Goal: Complete application form: Complete application form

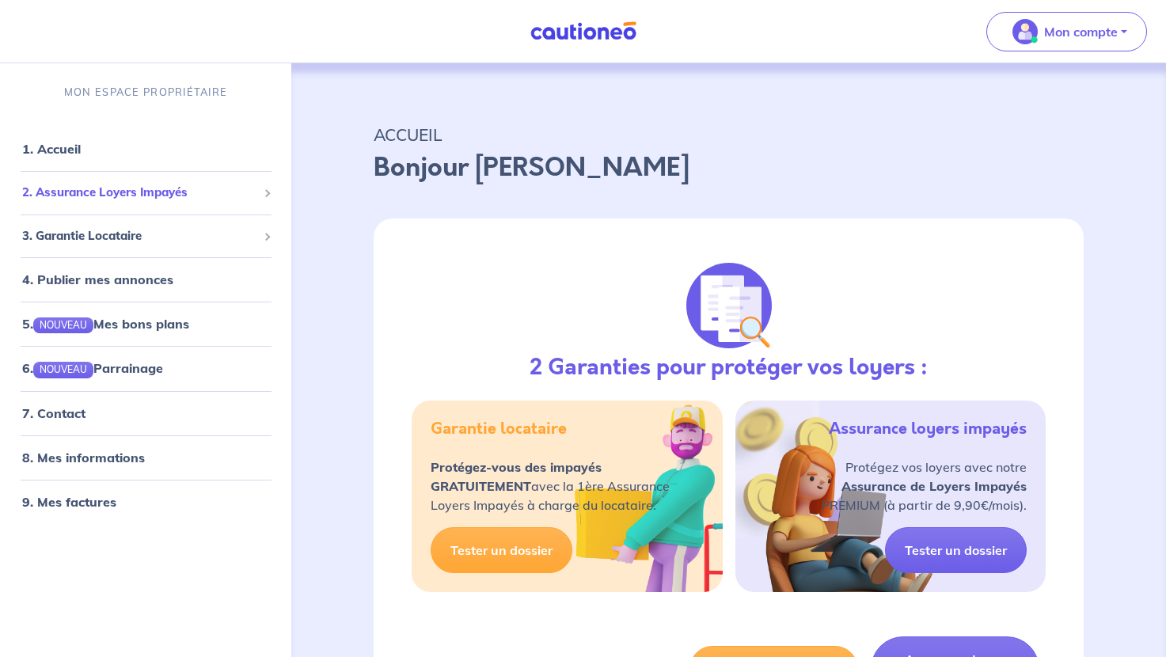
click at [271, 189] on span at bounding box center [267, 193] width 8 height 8
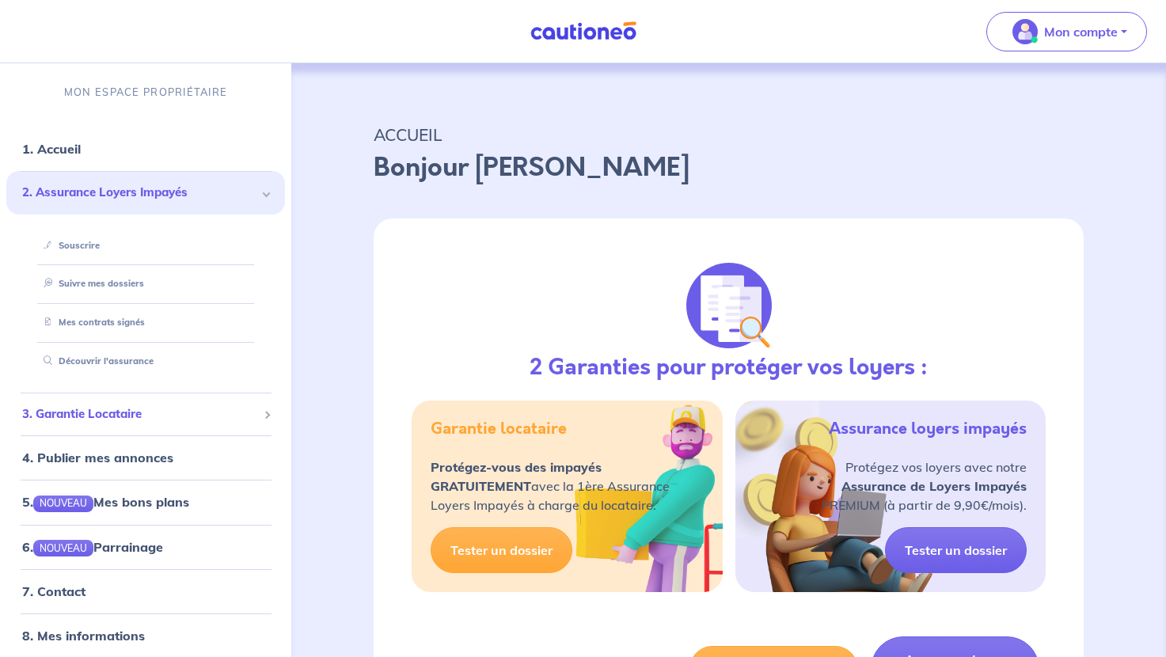
click at [270, 411] on span at bounding box center [267, 415] width 8 height 8
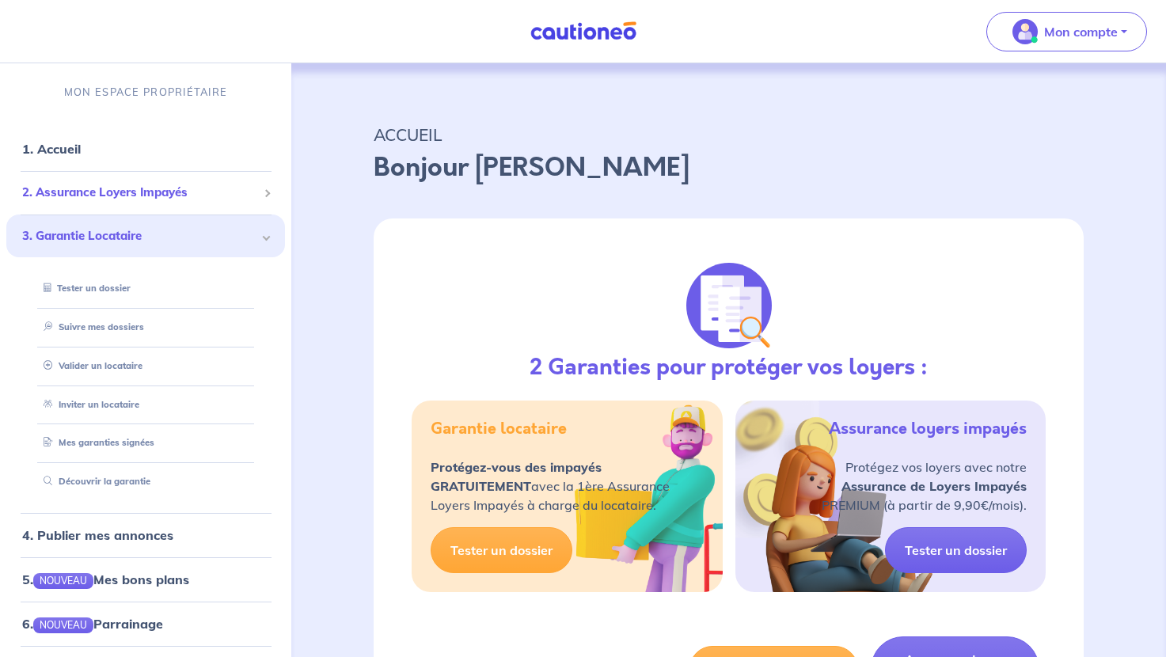
click at [263, 189] on span at bounding box center [267, 193] width 8 height 8
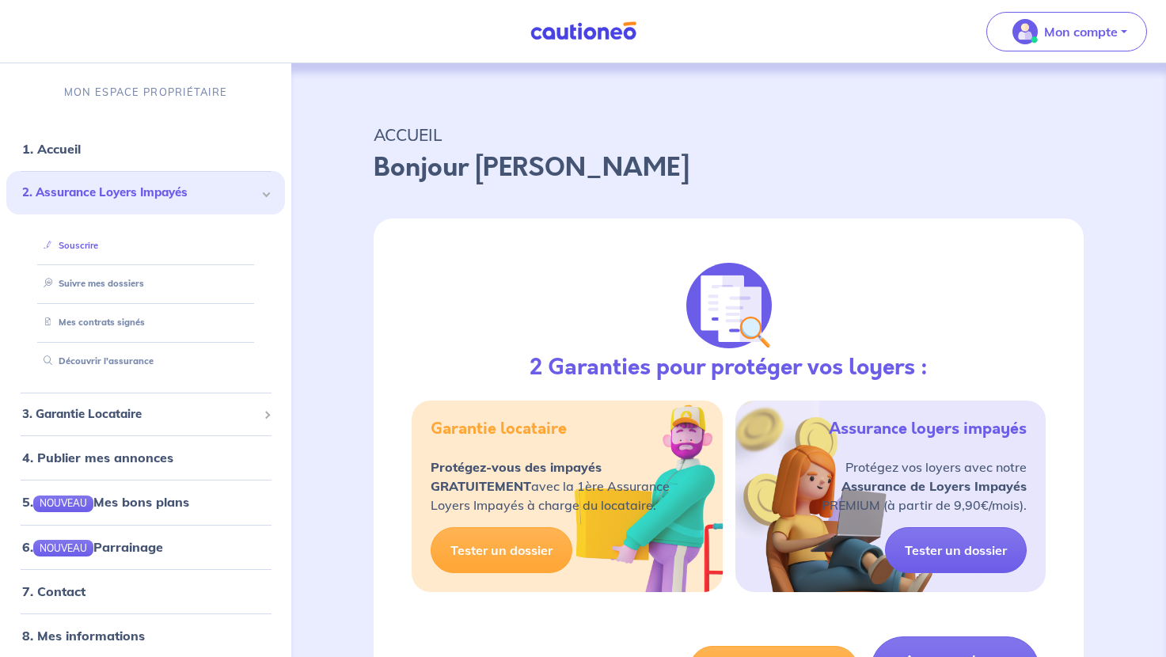
click at [68, 240] on link "Souscrire" at bounding box center [67, 245] width 61 height 11
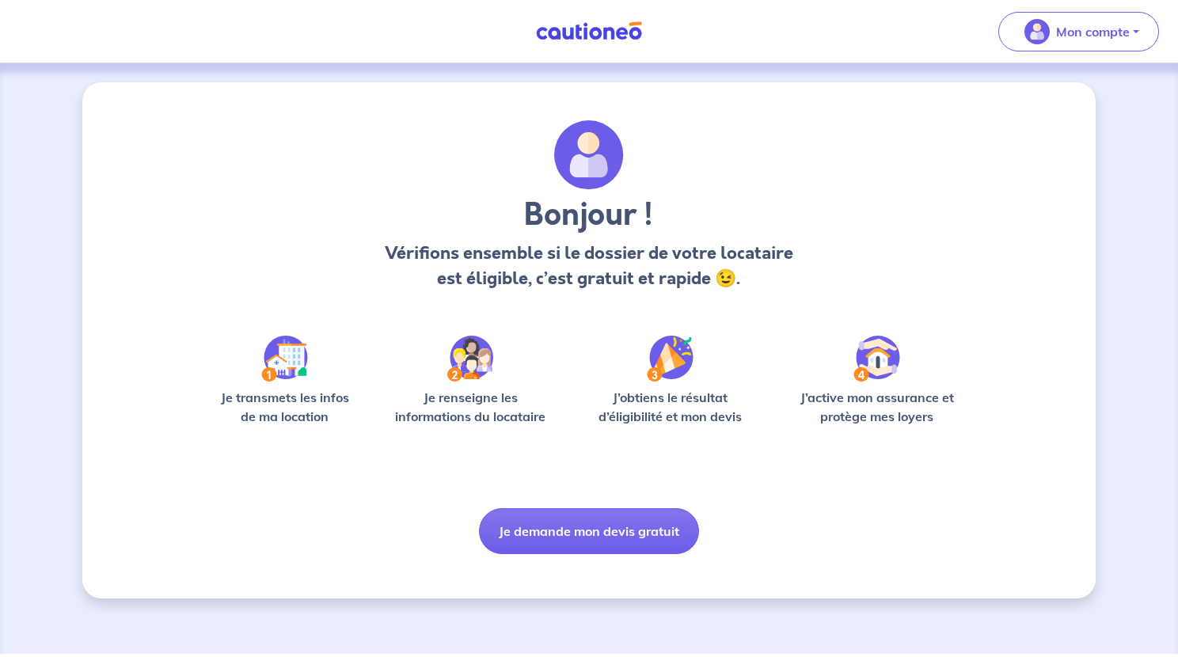
click at [623, 35] on link at bounding box center [589, 31] width 119 height 28
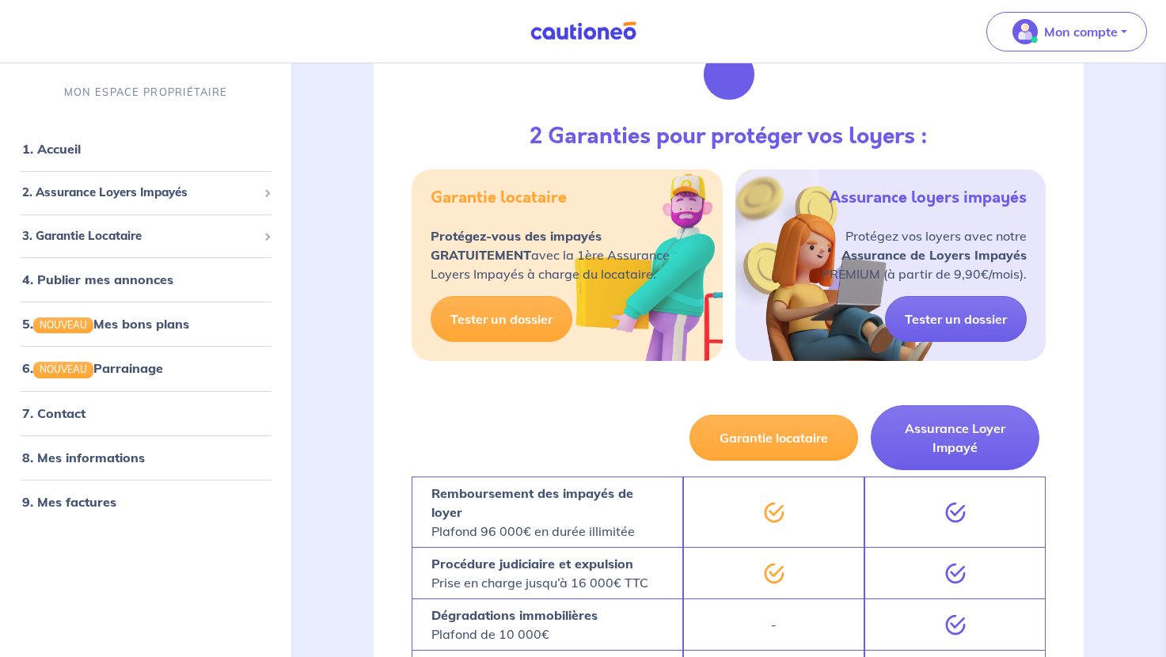
scroll to position [237, 0]
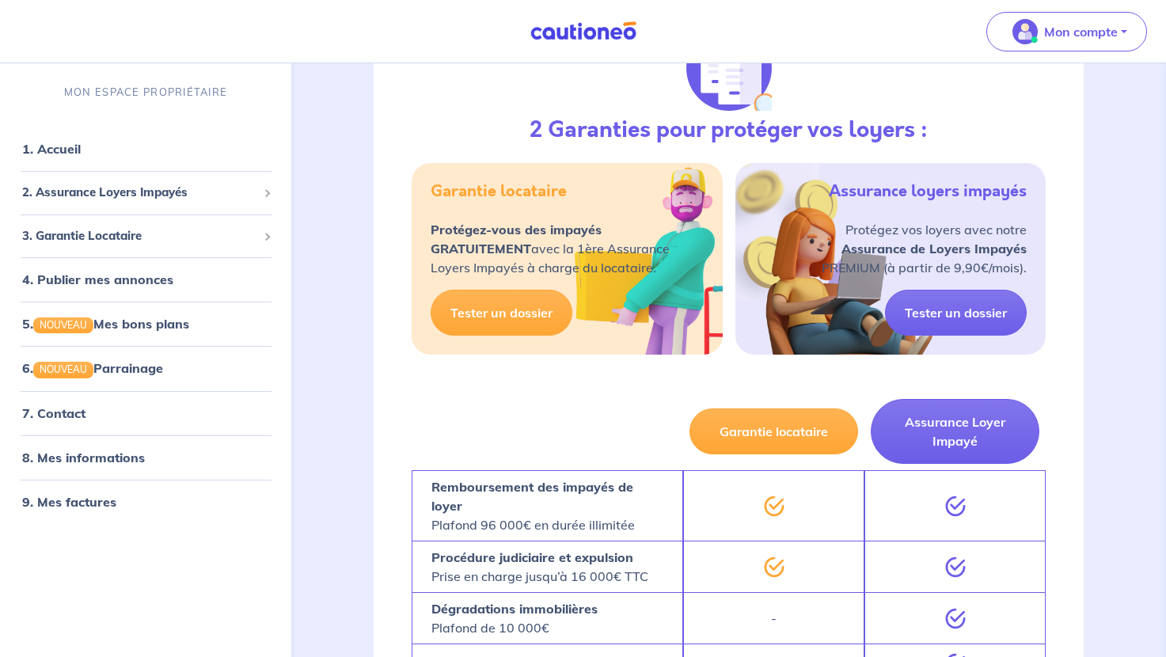
click at [1116, 387] on div "2 Garanties pour protéger vos loyers : Garantie locataire Protégez-vous des imp…" at bounding box center [729, 532] width 786 height 1141
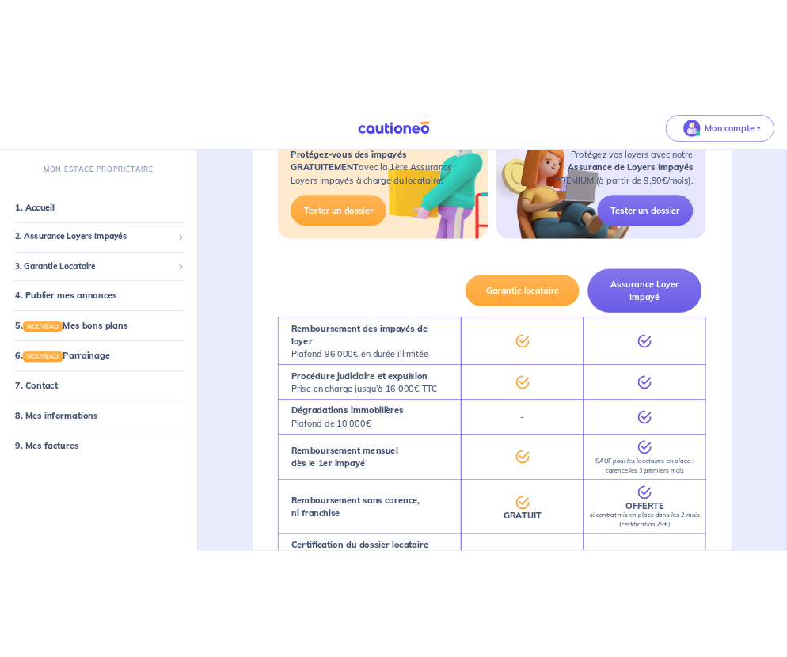
scroll to position [396, 0]
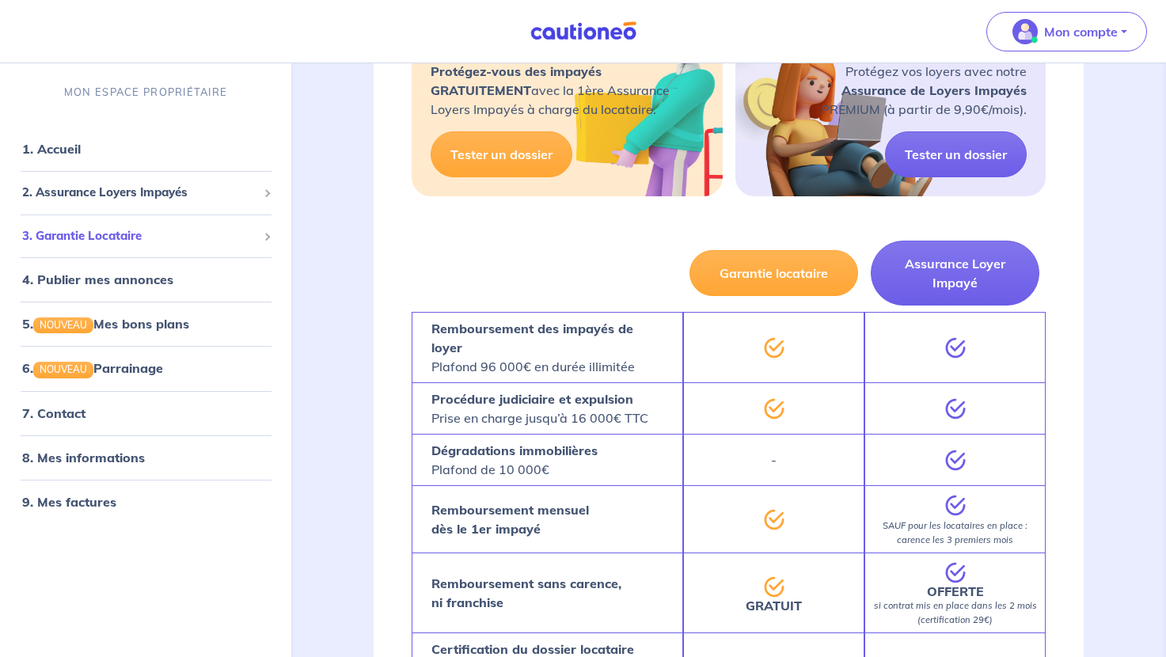
click at [264, 221] on div "3. Garantie Locataire" at bounding box center [145, 236] width 279 height 31
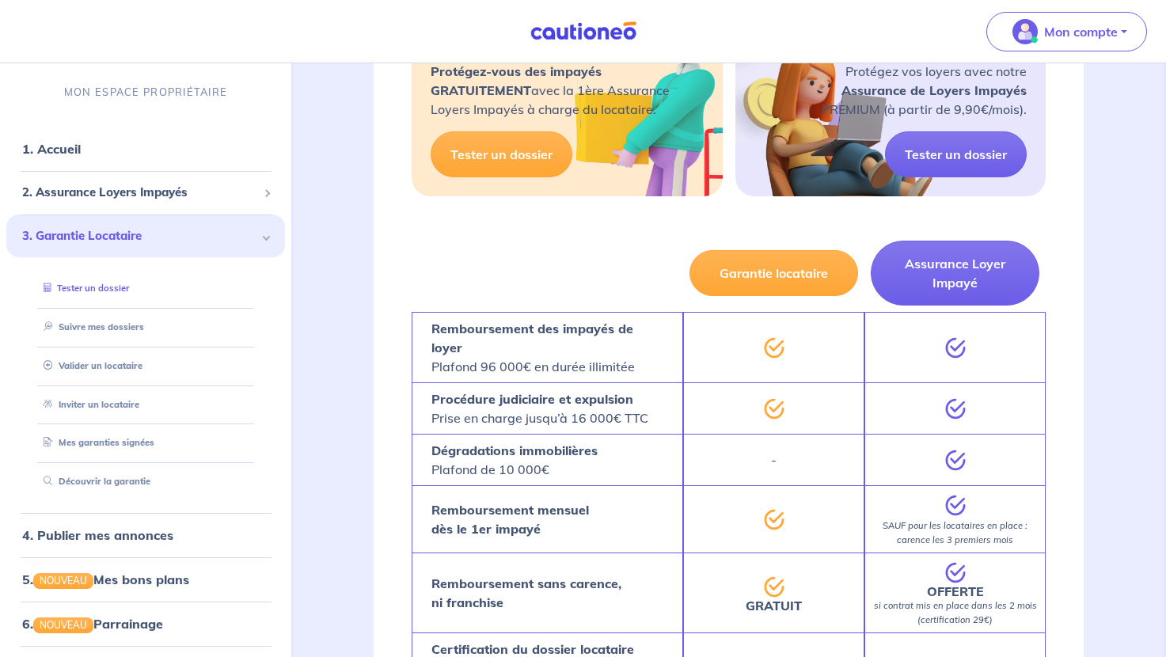
click at [96, 283] on link "Tester un dossier" at bounding box center [83, 288] width 92 height 11
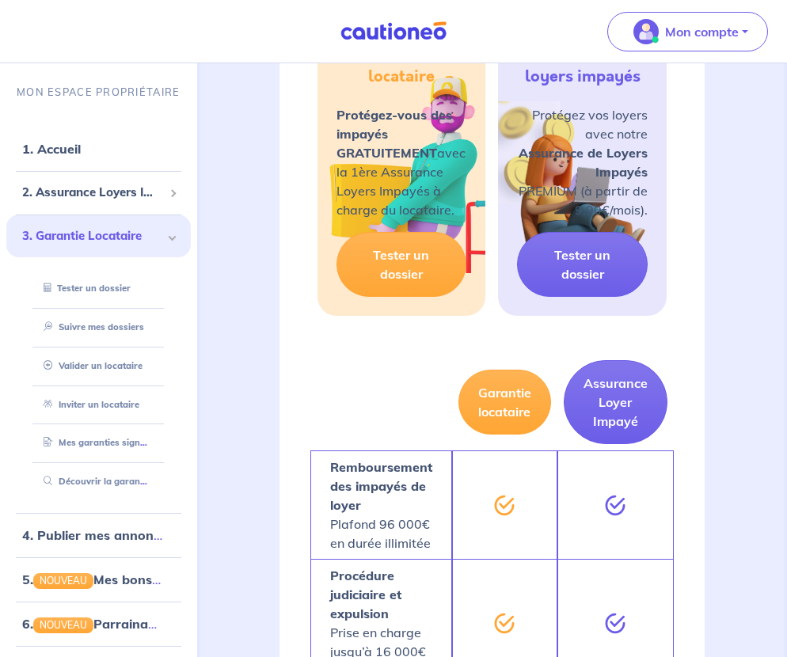
click at [241, 166] on div "2 Garanties pour protéger vos loyers : Garantie locataire Protégez-vous des imp…" at bounding box center [492, 643] width 502 height 1678
click at [587, 30] on nav "Mon compte MON ESPACE PROPRIÉTAIRE 1. Accueil 2. Assurance Loyers Impayés Sousc…" at bounding box center [393, 31] width 787 height 63
click at [640, 360] on button "Assurance Loyer Impayé" at bounding box center [616, 402] width 104 height 84
click at [168, 189] on span at bounding box center [172, 193] width 8 height 8
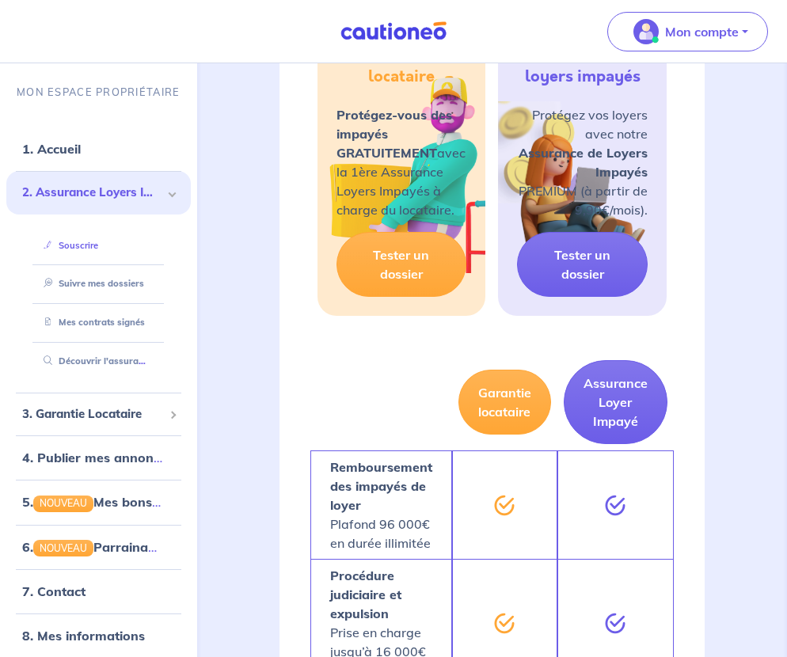
click at [64, 240] on link "Souscrire" at bounding box center [67, 245] width 61 height 11
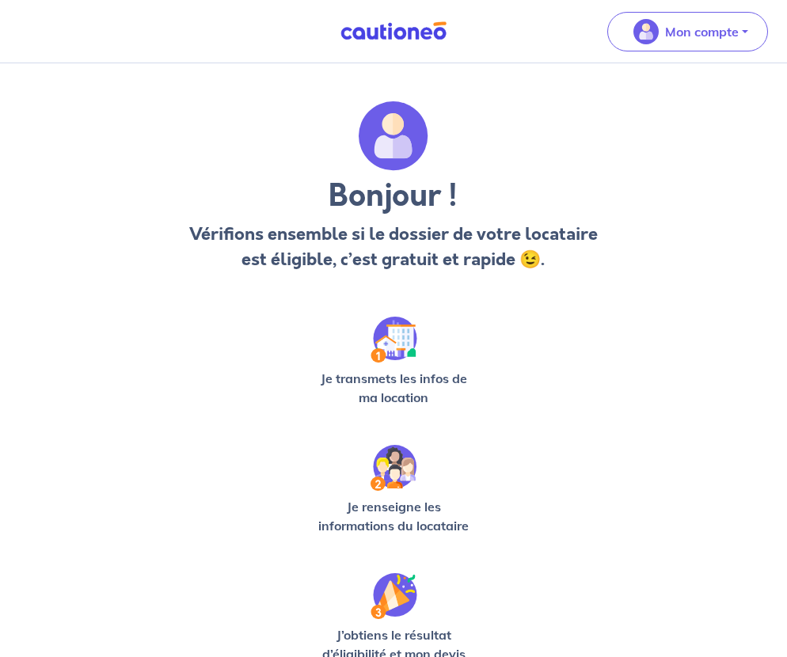
click at [391, 317] on img at bounding box center [393, 340] width 47 height 46
click at [393, 445] on img at bounding box center [393, 468] width 46 height 46
click at [739, 28] on p "Mon compte" at bounding box center [702, 31] width 74 height 19
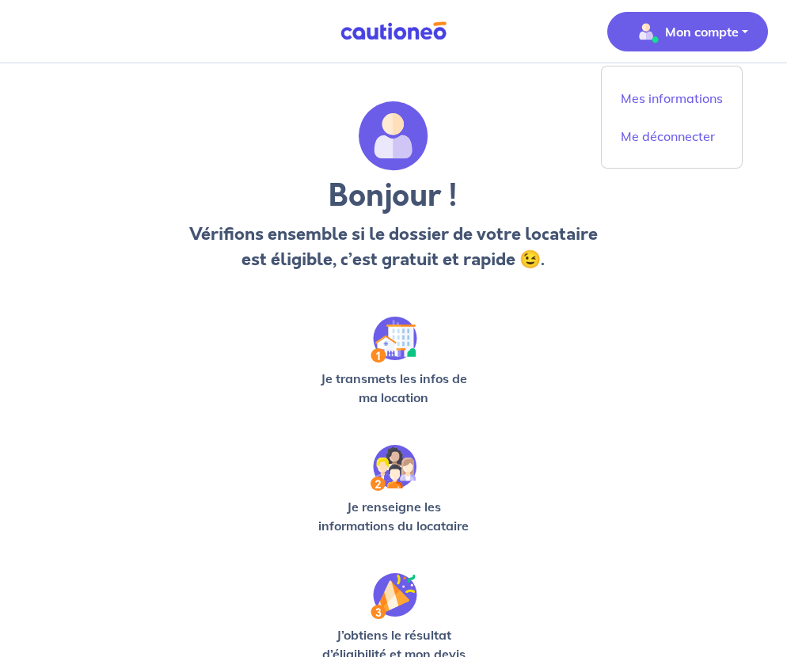
click at [558, 238] on div "Bonjour ! Vérifions ensemble si le dossier de votre locataire est éligible, c’e…" at bounding box center [394, 510] width 716 height 818
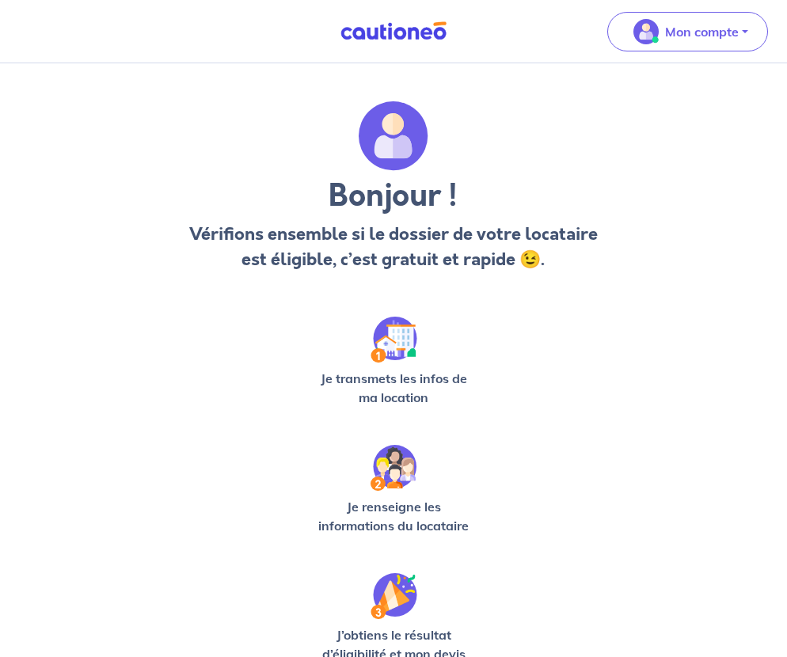
scroll to position [131, 0]
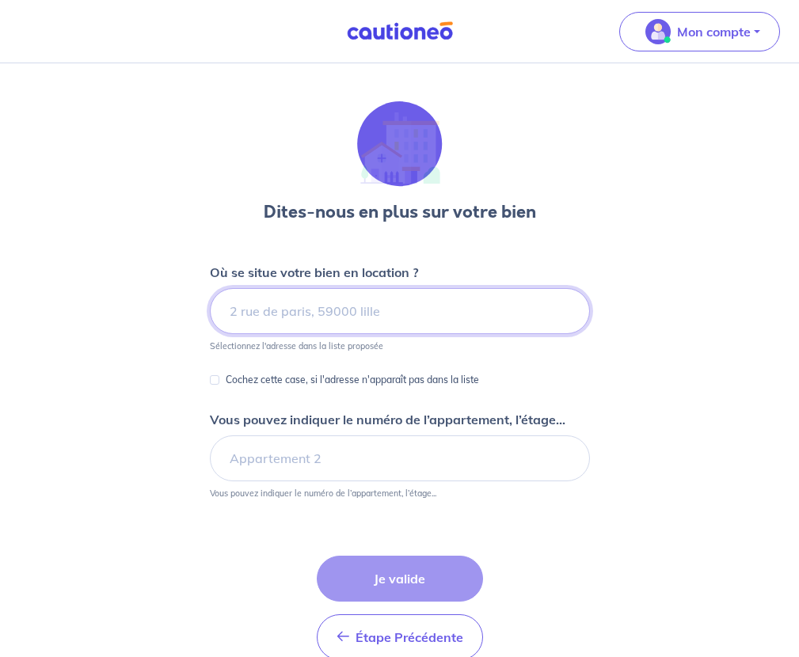
click at [336, 288] on input at bounding box center [400, 311] width 380 height 46
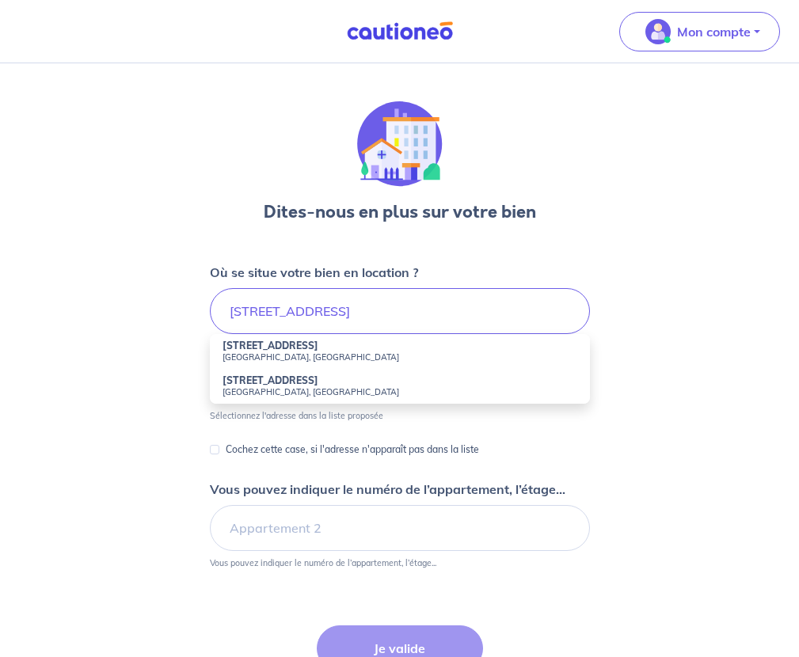
click at [342, 334] on li "28 Avenue Buenos Ayres Nice, France" at bounding box center [400, 351] width 380 height 35
type input "28 Avenue Buenos Ayres, Nice, France"
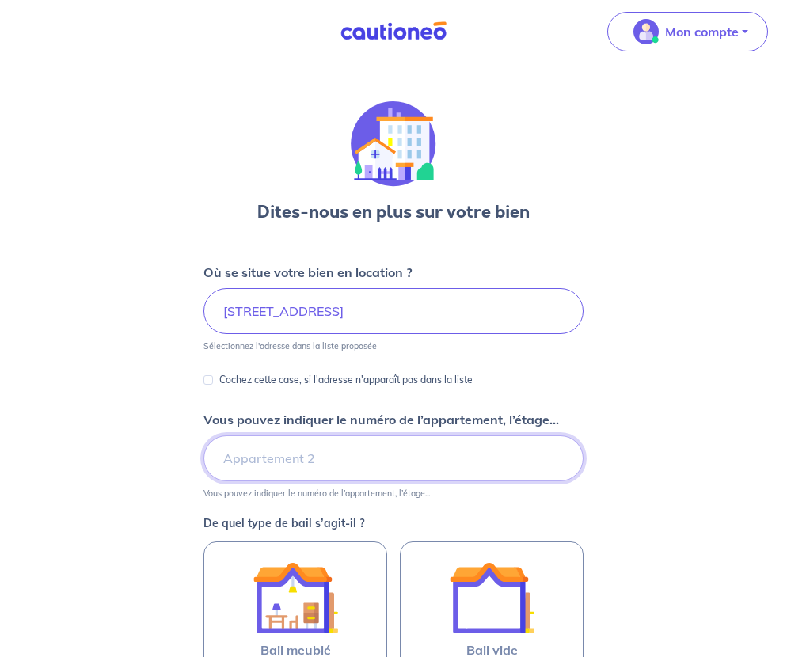
click at [363, 435] on input "Vous pouvez indiquer le numéro de l’appartement, l’étage..." at bounding box center [393, 458] width 380 height 46
type input "1er étage"
click at [608, 401] on div "Dites-nous en plus sur votre bien Où se situe votre bien en location ? 28 Avenu…" at bounding box center [393, 490] width 787 height 855
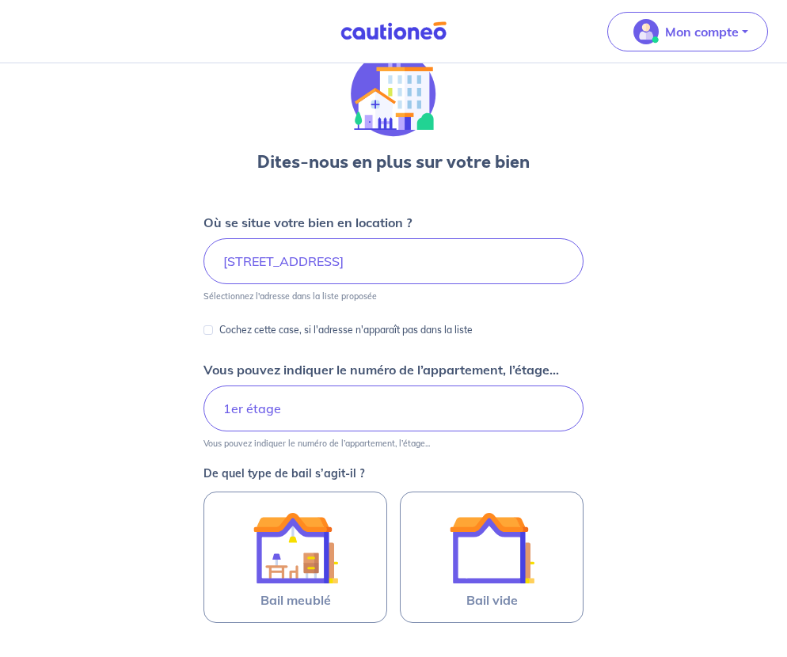
scroll to position [77, 0]
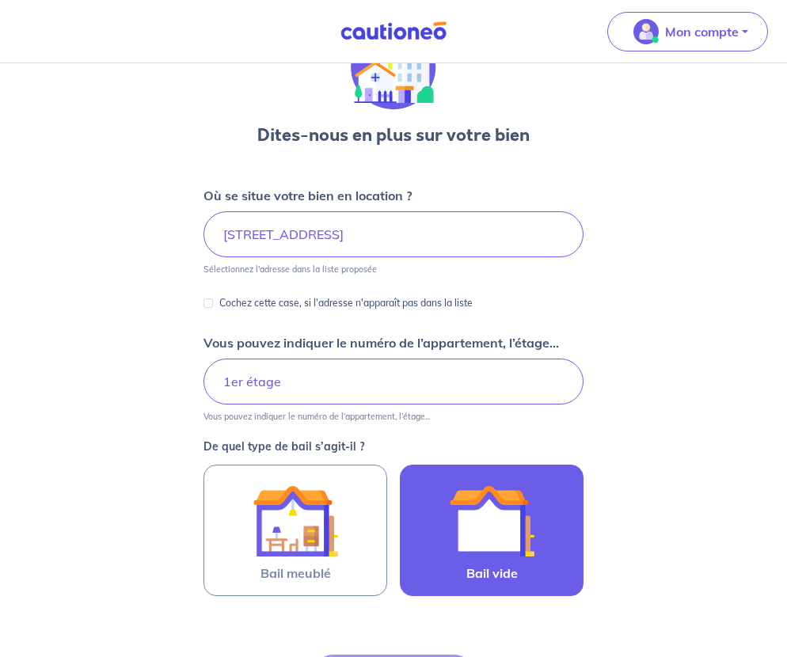
click at [475, 478] on img at bounding box center [491, 520] width 85 height 85
click at [0, 0] on input "Bail vide" at bounding box center [0, 0] width 0 height 0
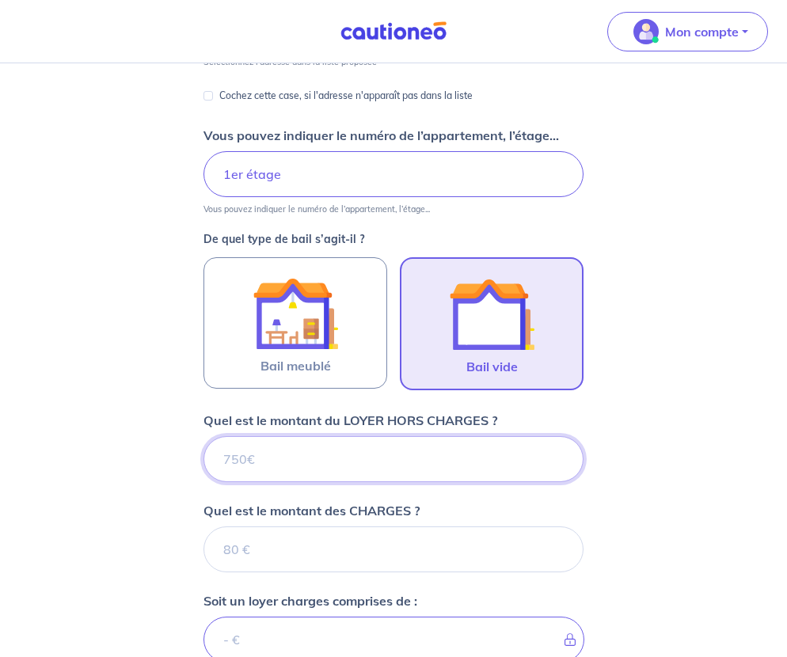
scroll to position [295, 0]
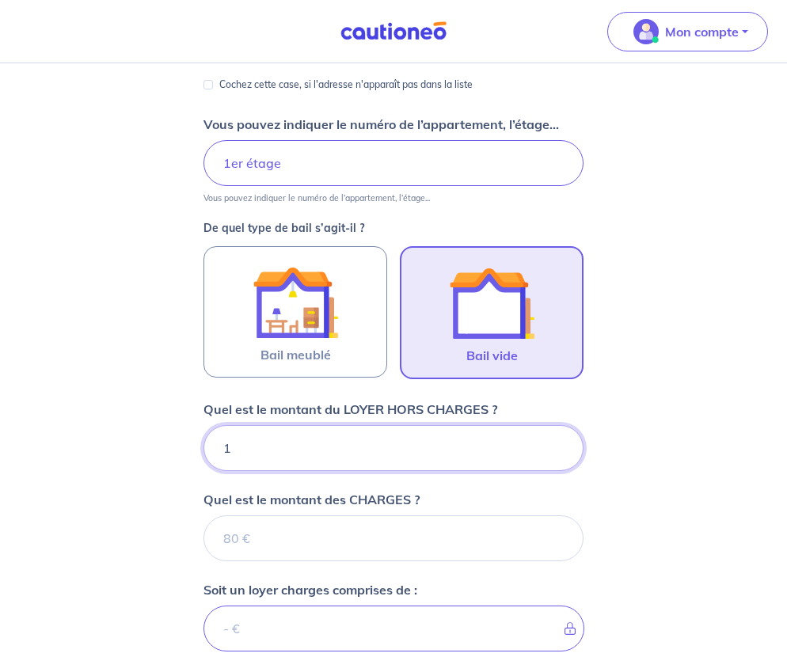
type input "11"
type input "114"
type input "1145"
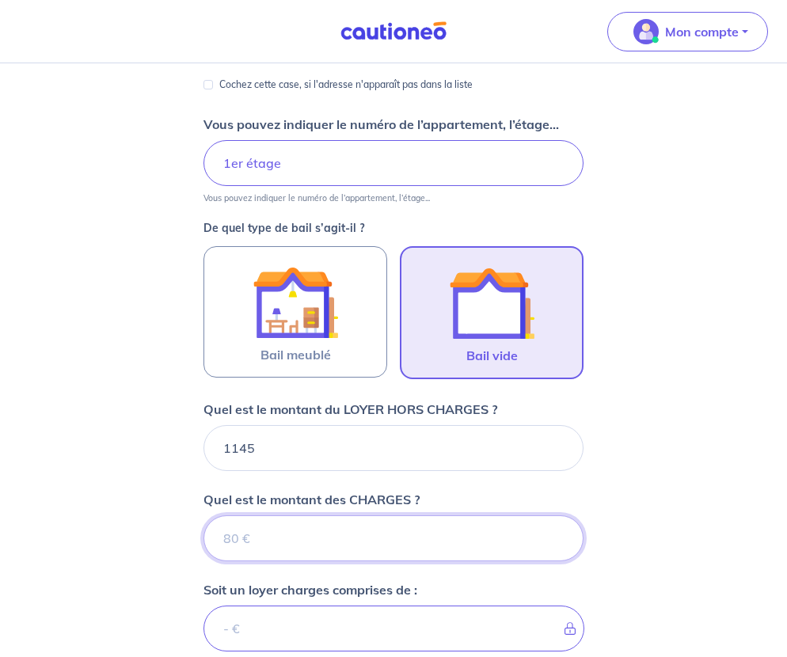
click at [299, 515] on input "Quel est le montant des CHARGES ?" at bounding box center [393, 538] width 380 height 46
type input "55"
type input "1200"
type input "5"
type input "1145"
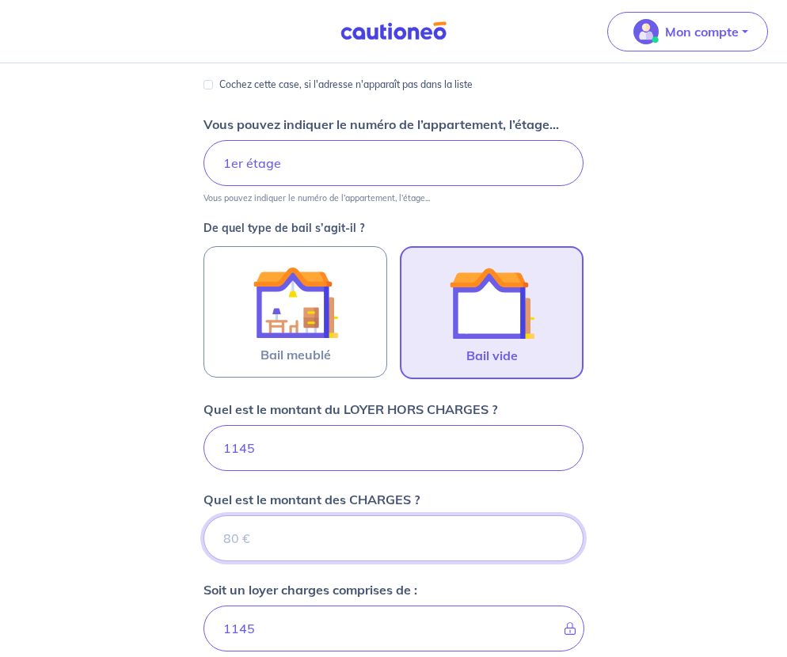
type input "1"
type input "1146"
type input "10"
type input "1155"
type input "105"
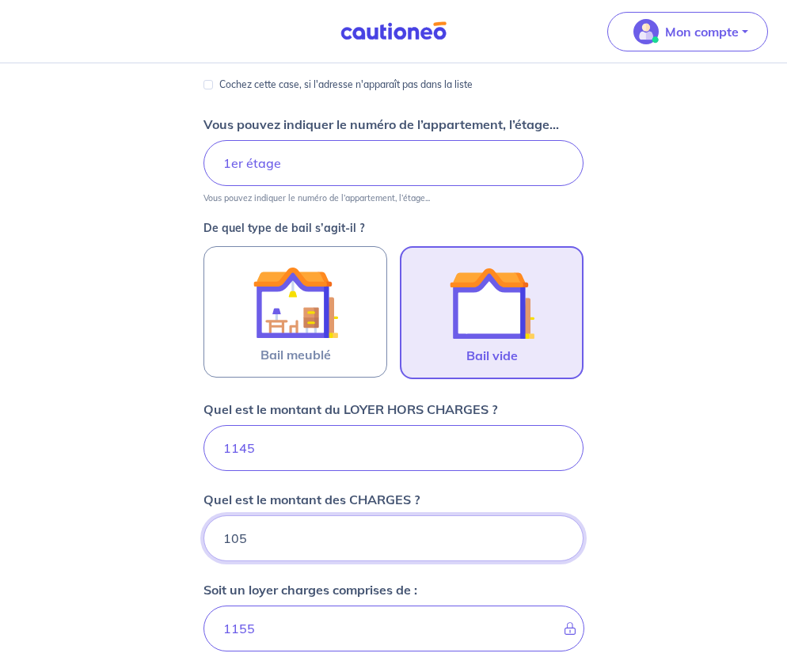
type input "1250"
type input "105"
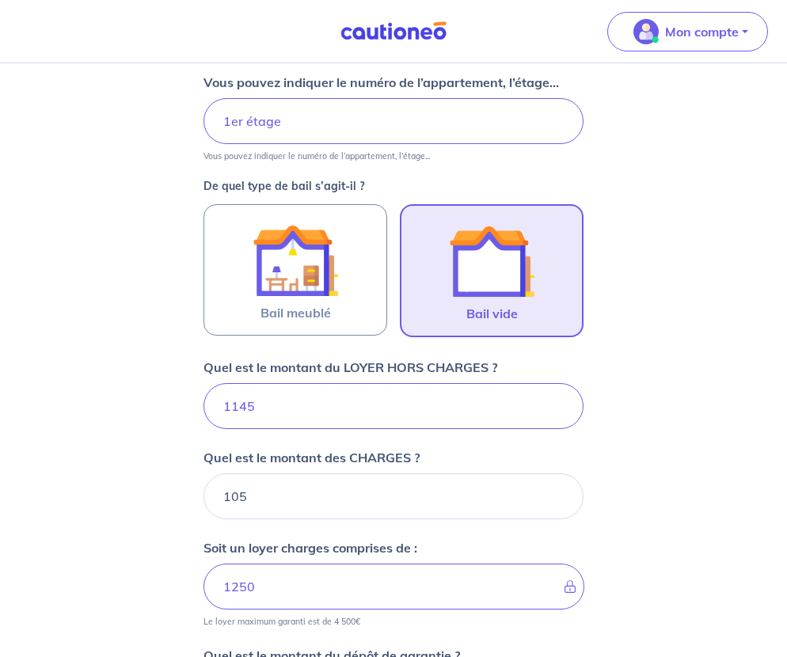
scroll to position [377, 0]
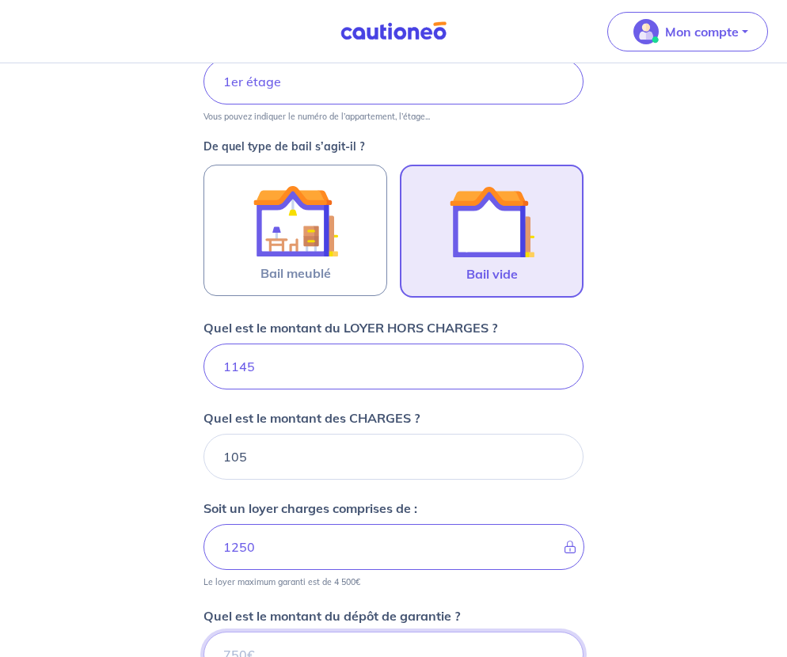
click at [351, 632] on input "Quel est le montant du dépôt de garantie ?" at bounding box center [393, 655] width 380 height 46
type input "1145"
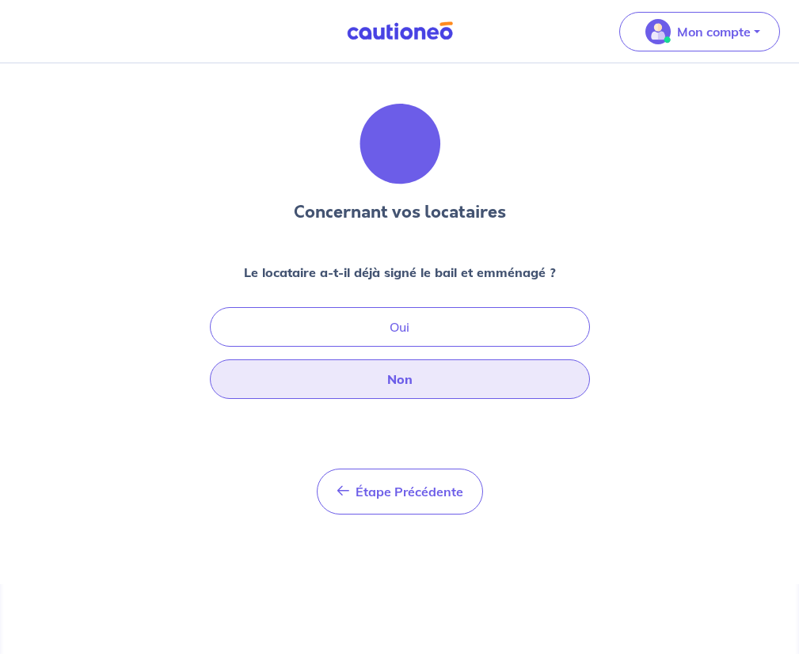
click at [414, 359] on button "Non" at bounding box center [400, 379] width 380 height 40
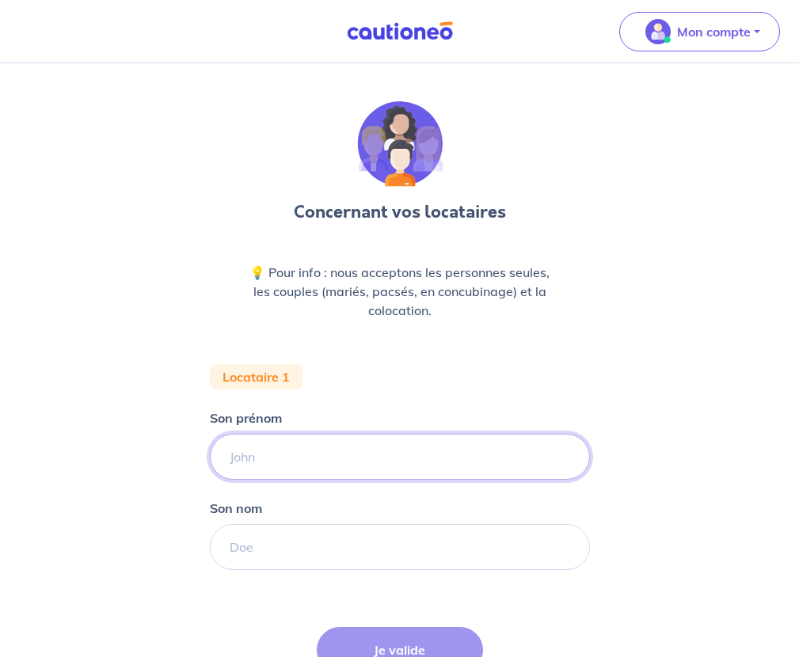
click at [309, 434] on input "Son prénom" at bounding box center [400, 457] width 380 height 46
type input "Chiara"
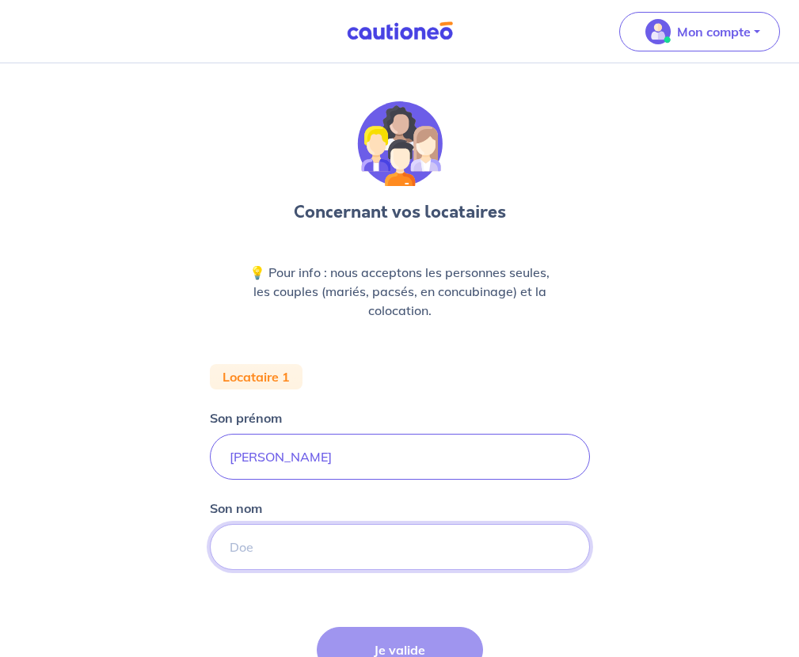
click at [344, 524] on input "Son nom" at bounding box center [400, 547] width 380 height 46
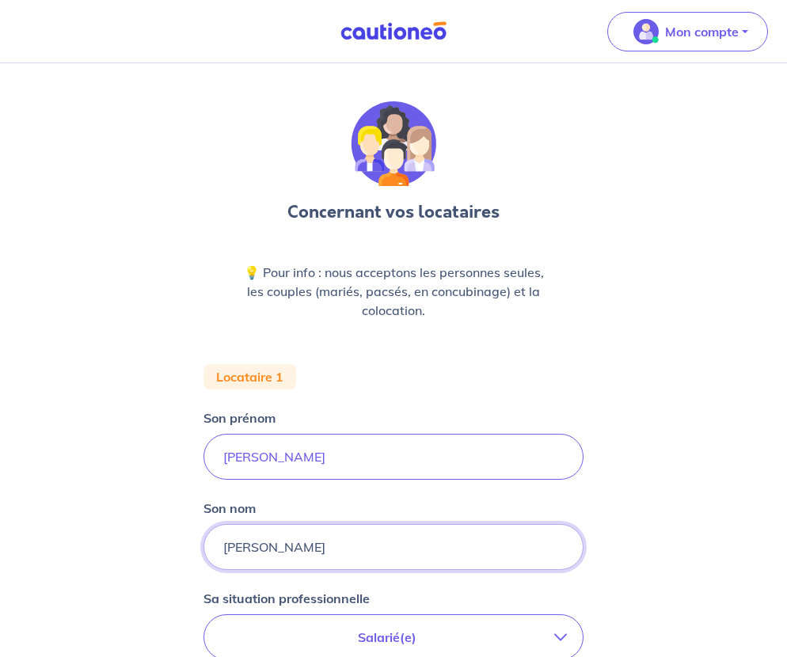
click at [294, 524] on input "giusti pedieri" at bounding box center [393, 547] width 380 height 46
click at [298, 524] on input "giusti pedieri" at bounding box center [393, 547] width 380 height 46
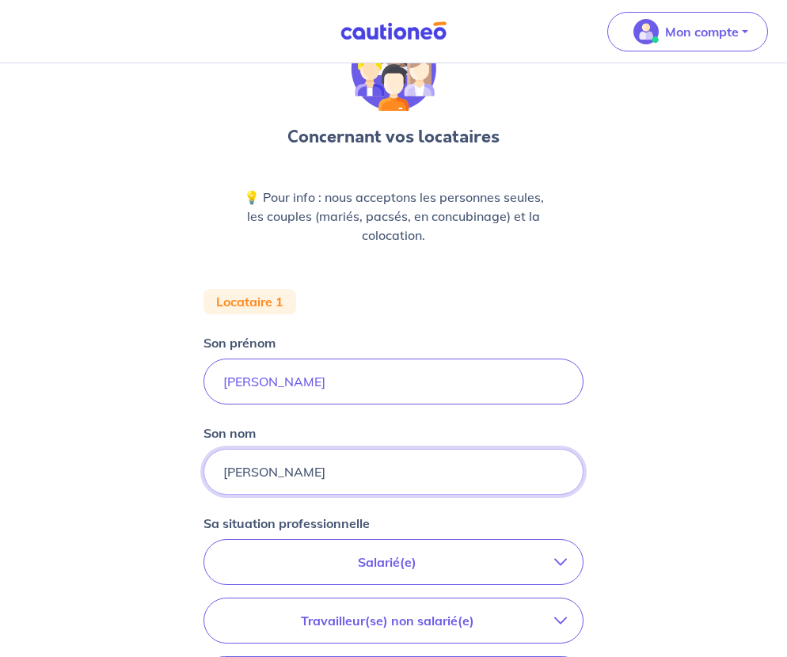
scroll to position [158, 0]
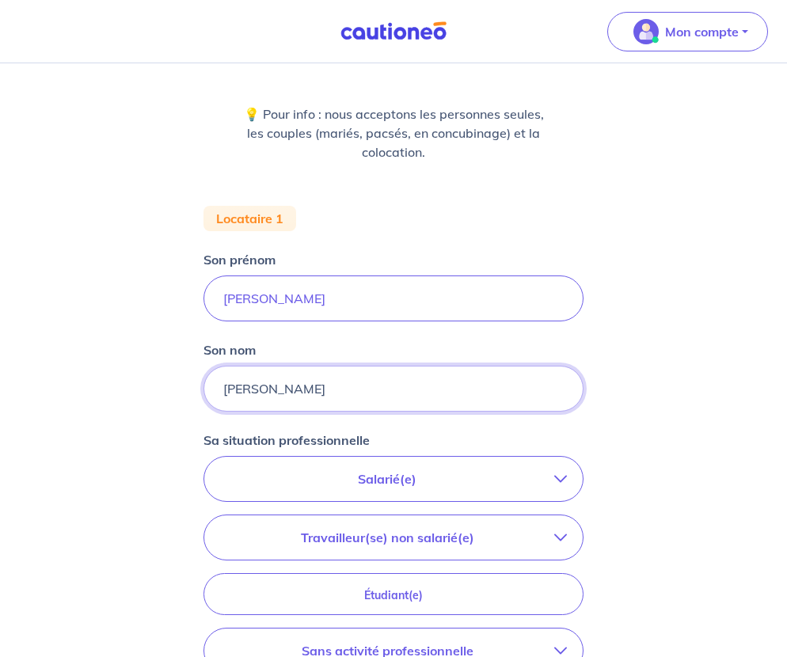
type input "giusti predieri"
click at [421, 469] on p "Salarié(e)" at bounding box center [387, 478] width 334 height 19
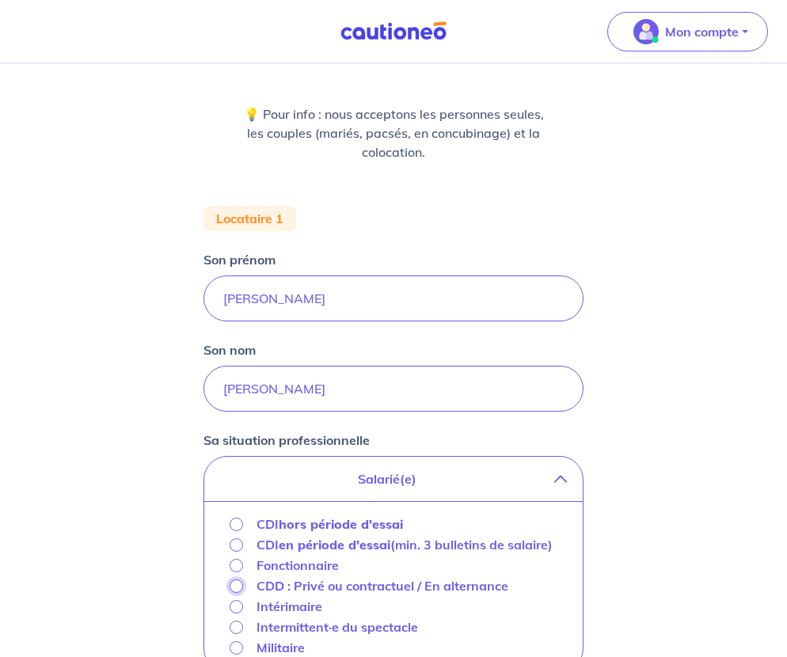
click at [243, 579] on input "CDD : Privé ou contractuel / En alternance" at bounding box center [236, 585] width 13 height 13
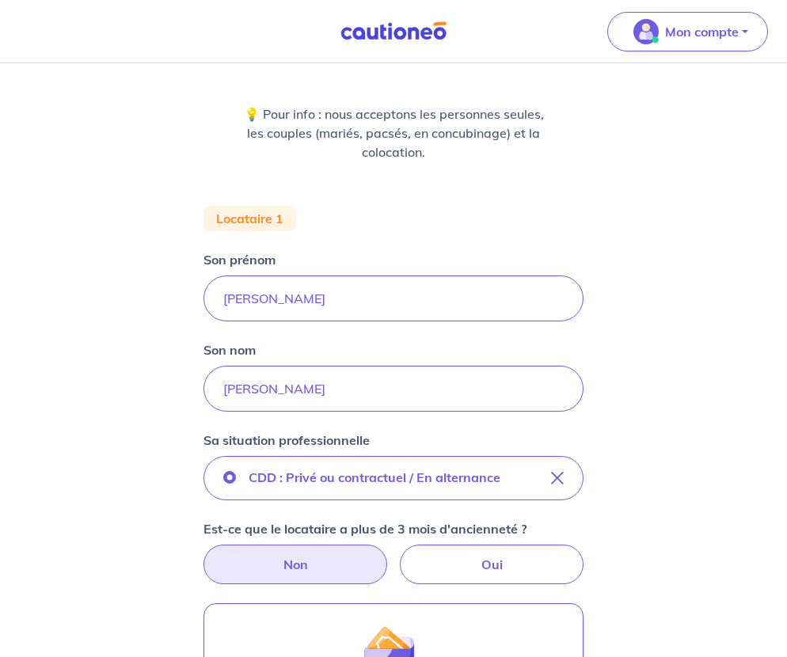
click at [312, 545] on label "Non" at bounding box center [295, 565] width 184 height 40
click at [389, 545] on input "Non" at bounding box center [394, 550] width 10 height 10
radio input "true"
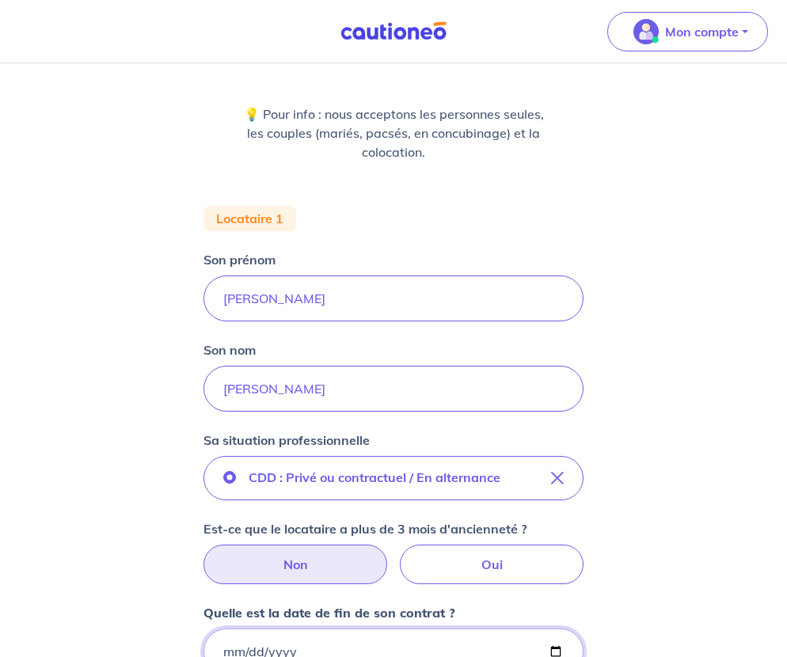
click at [307, 628] on input "Quelle est la date de fin de son contrat ?" at bounding box center [393, 651] width 380 height 46
click at [266, 628] on input "Quelle est la date de fin de son contrat ?" at bounding box center [393, 651] width 380 height 46
type input "2025-08-31"
click at [640, 485] on div "Concernant vos locataires 💡 Pour info : nous acceptons les personnes seules, le…" at bounding box center [393, 563] width 787 height 1317
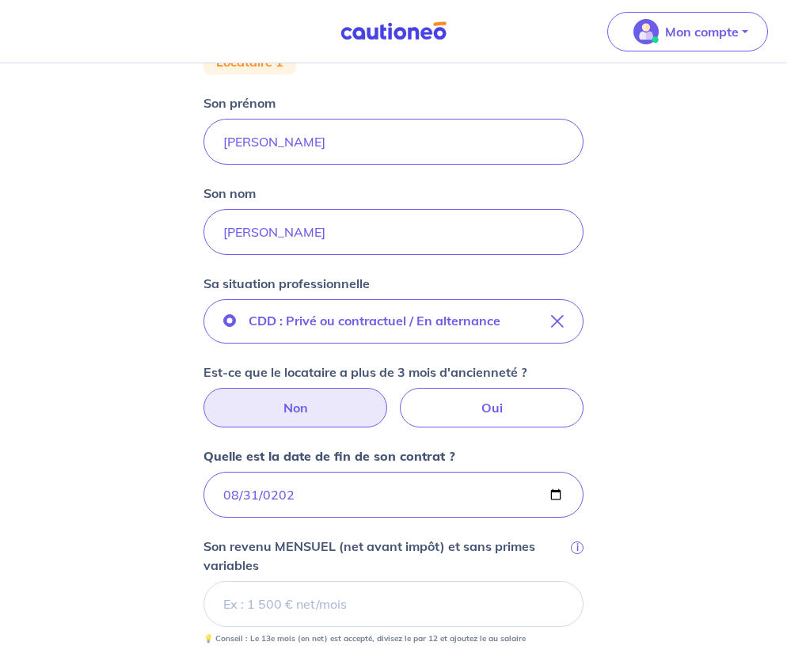
scroll to position [317, 0]
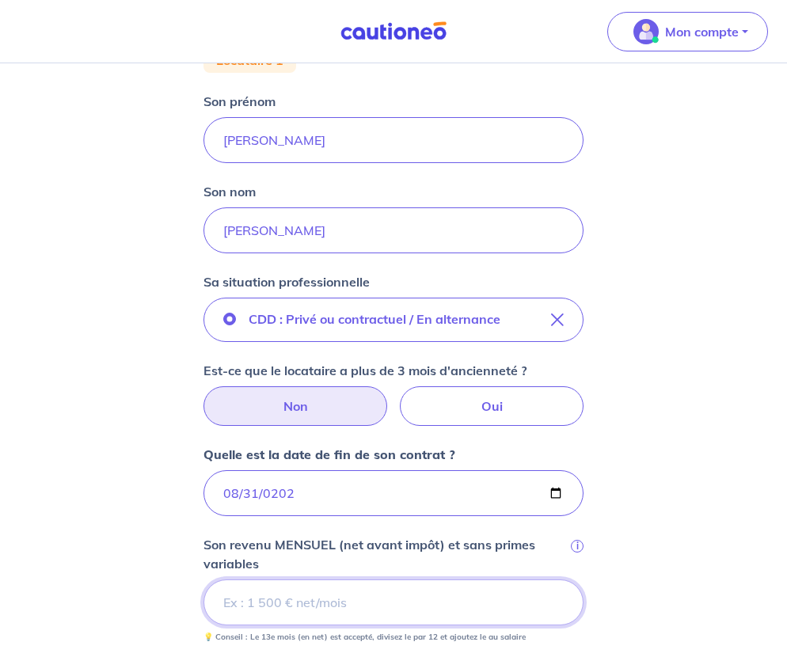
click at [370, 579] on input "Son revenu MENSUEL (net avant impôt) et sans primes variables i" at bounding box center [393, 602] width 380 height 46
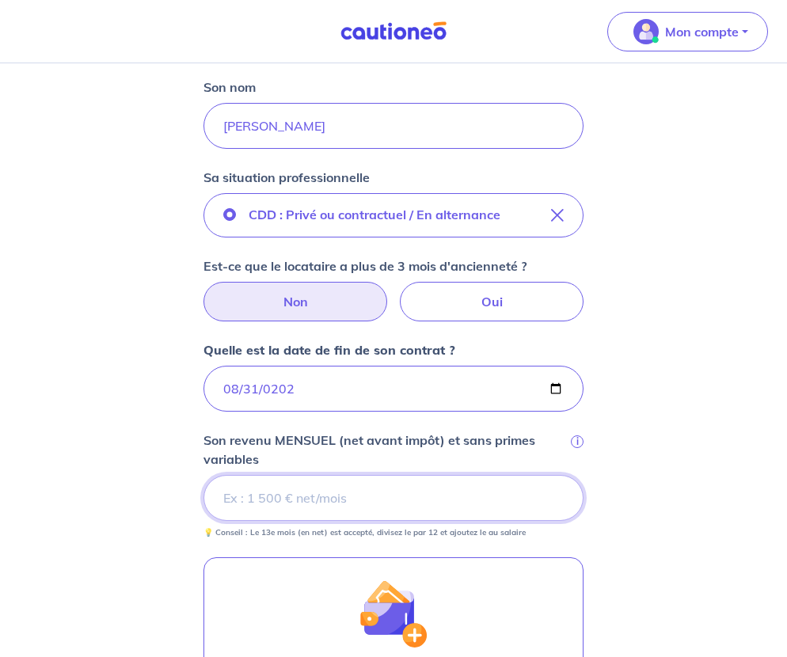
scroll to position [424, 0]
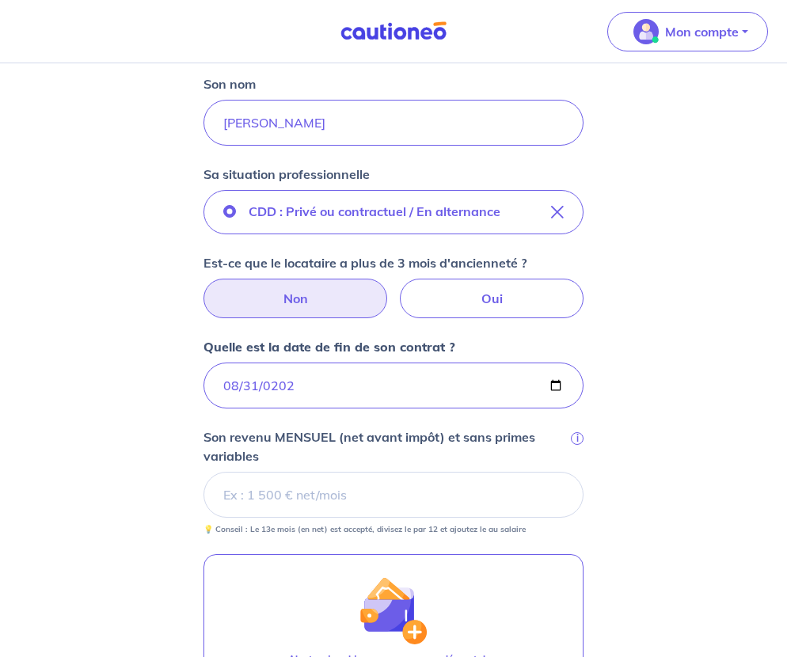
click at [639, 438] on div "Concernant vos locataires 💡 Pour info : nous acceptons les personnes seules, le…" at bounding box center [393, 297] width 787 height 1317
click at [339, 472] on input "Son revenu MENSUEL (net avant impôt) et sans primes variables i" at bounding box center [393, 495] width 380 height 46
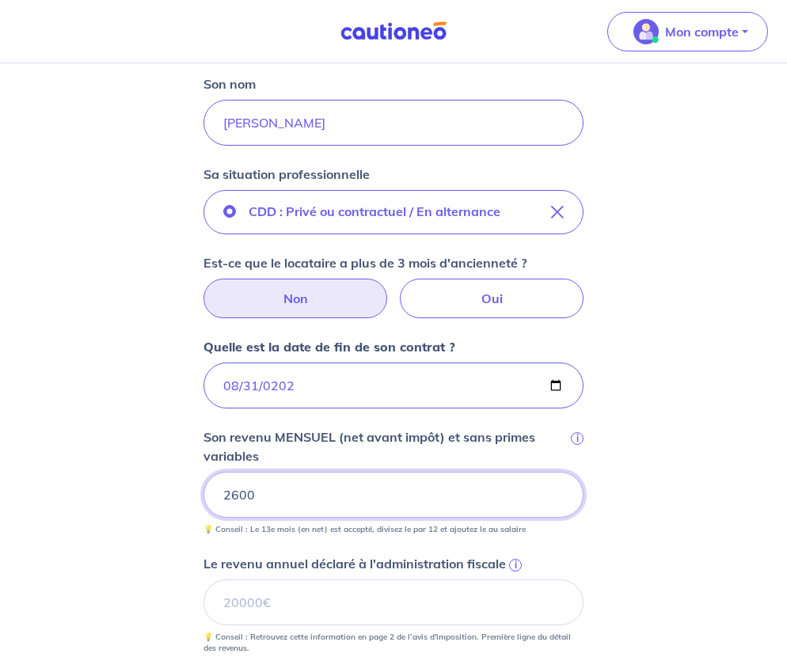
click at [680, 289] on div "Concernant vos locataires 💡 Pour info : nous acceptons les personnes seules, le…" at bounding box center [393, 357] width 787 height 1436
click at [674, 339] on div "Concernant vos locataires 💡 Pour info : nous acceptons les personnes seules, le…" at bounding box center [393, 357] width 787 height 1436
click at [613, 161] on div "Concernant vos locataires 💡 Pour info : nous acceptons les personnes seules, le…" at bounding box center [393, 357] width 787 height 1436
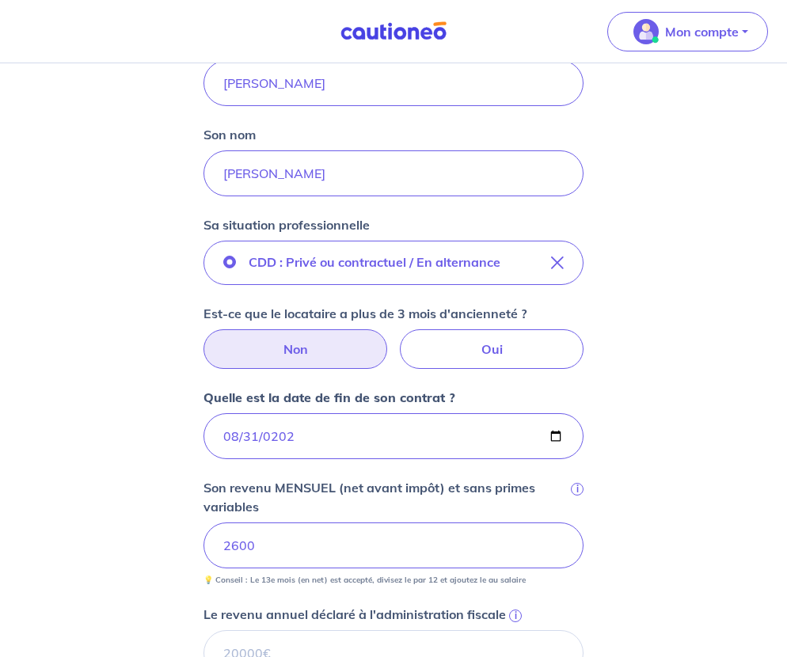
scroll to position [345, 0]
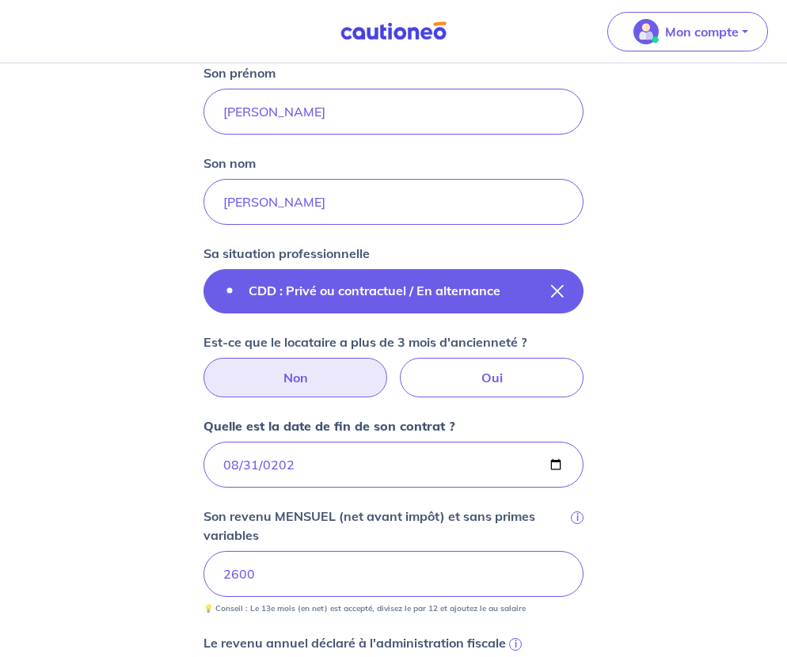
click at [551, 285] on icon "button" at bounding box center [557, 291] width 13 height 13
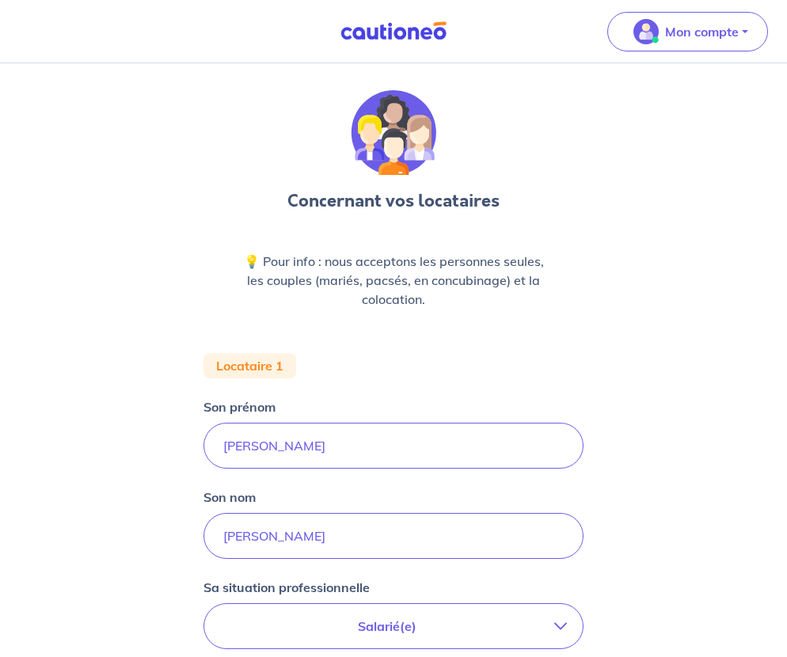
scroll to position [0, 0]
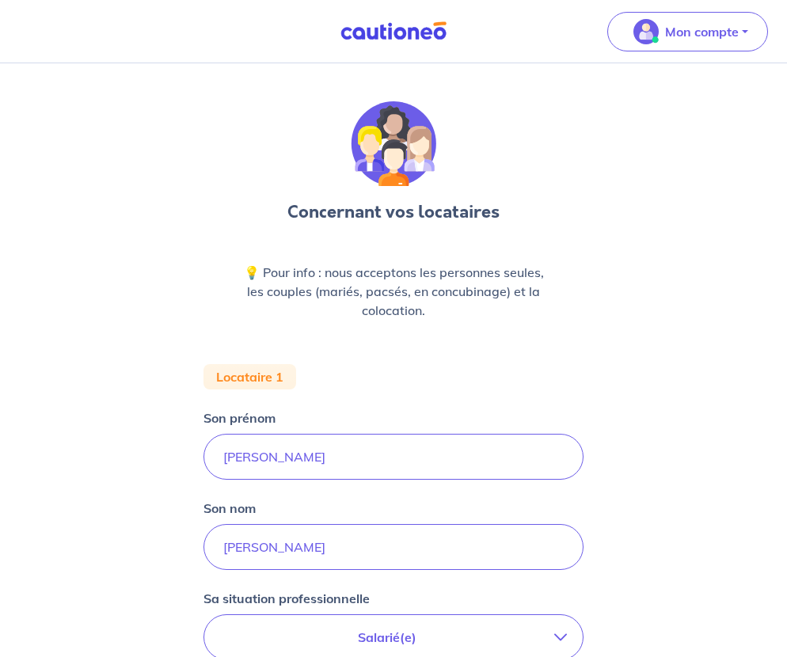
click at [122, 341] on div "Concernant vos locataires 💡 Pour info : nous acceptons les personnes seules, le…" at bounding box center [393, 575] width 787 height 1025
